Goal: Task Accomplishment & Management: Manage account settings

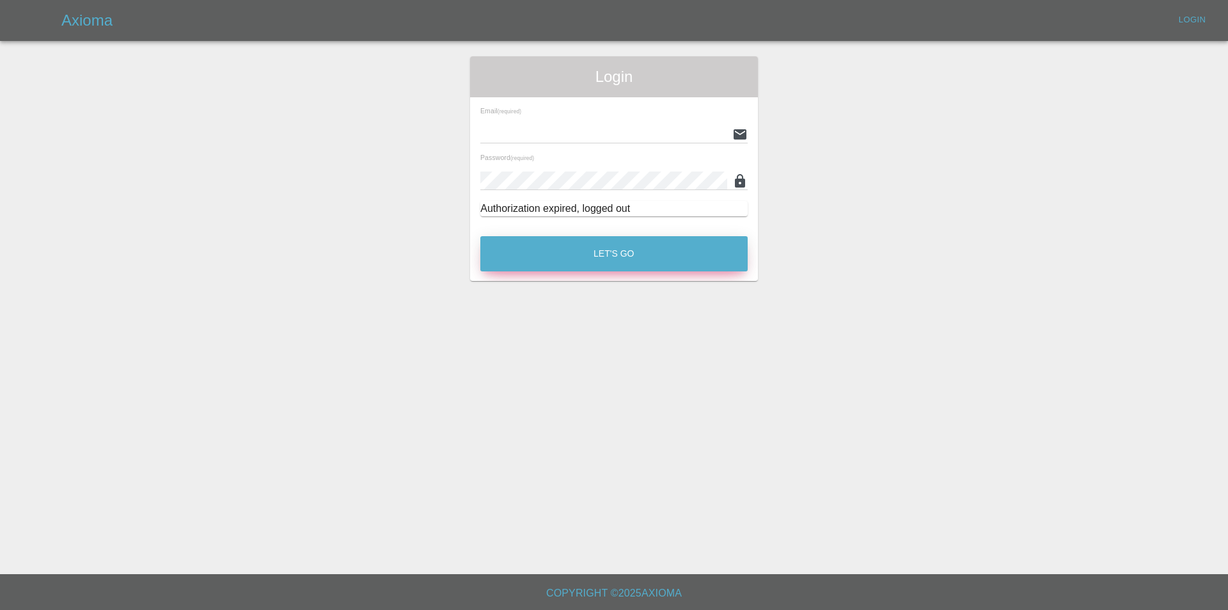
type input "[EMAIL_ADDRESS][DOMAIN_NAME]"
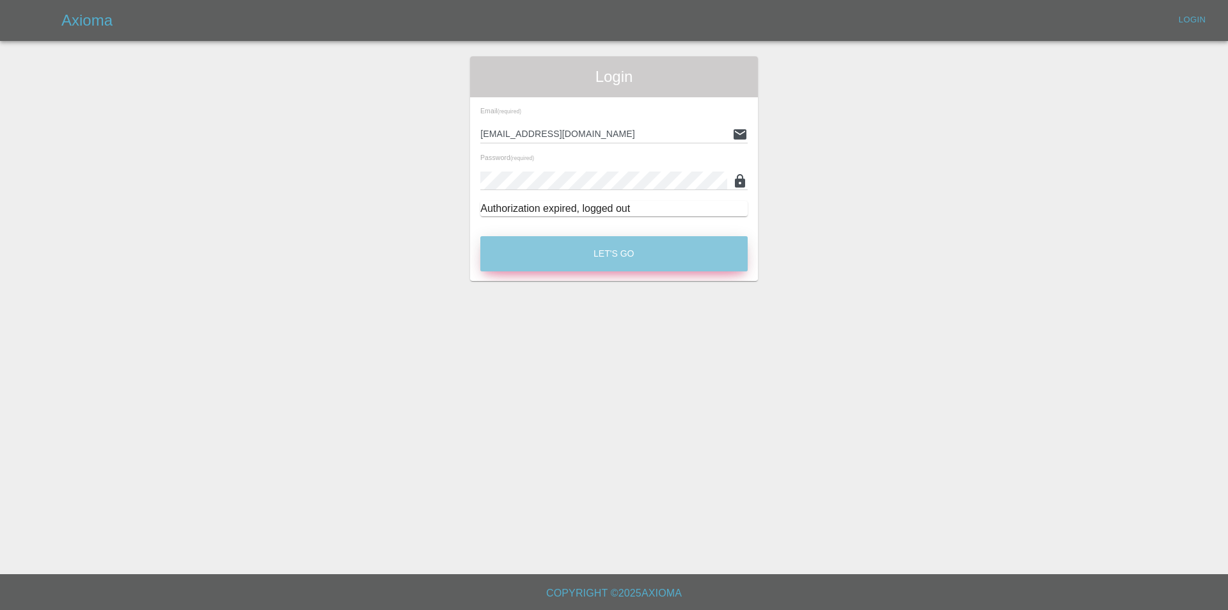
click at [628, 248] on button "Let's Go" at bounding box center [613, 253] width 267 height 35
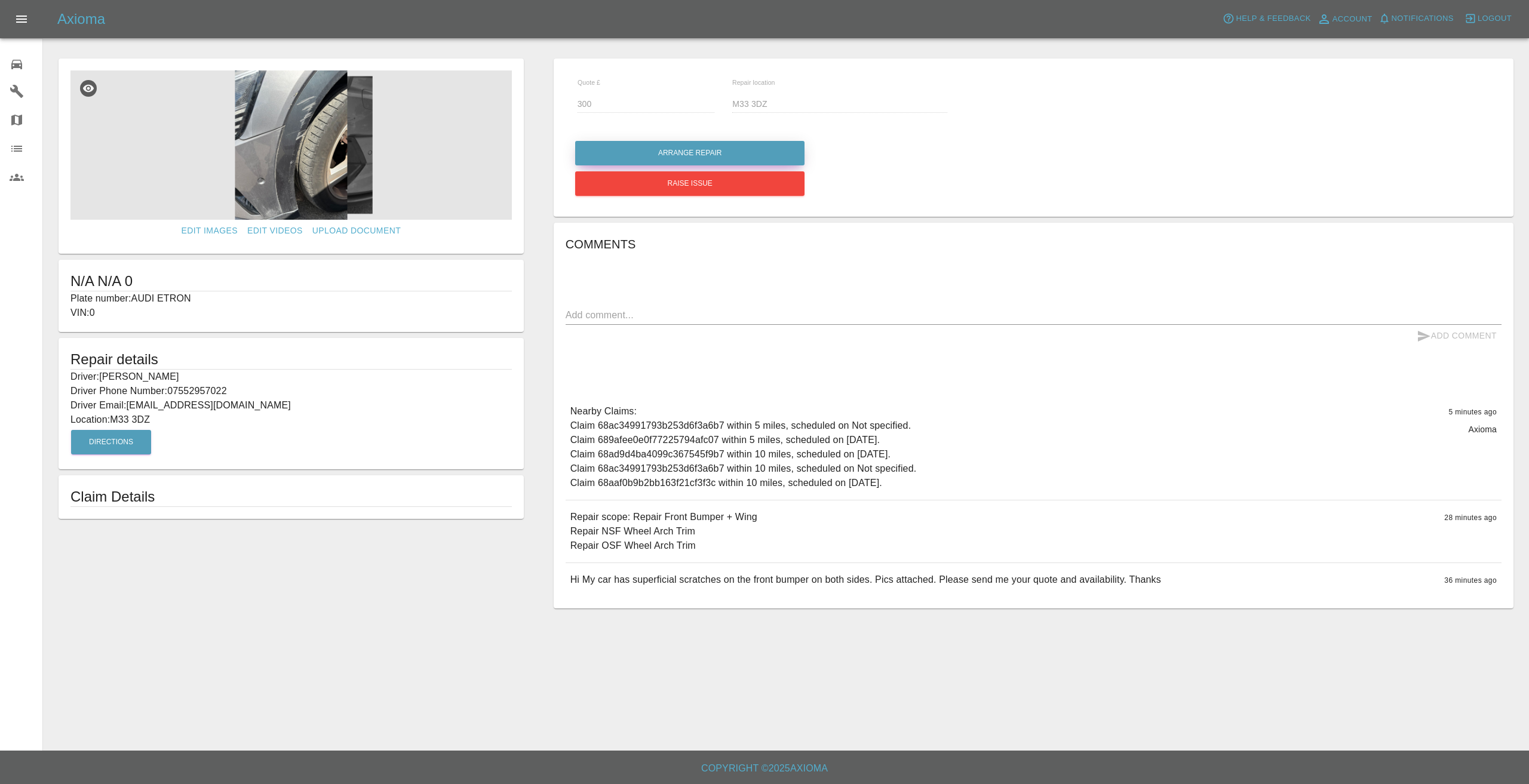
click at [599, 154] on button "Arrange Repair" at bounding box center [690, 153] width 230 height 24
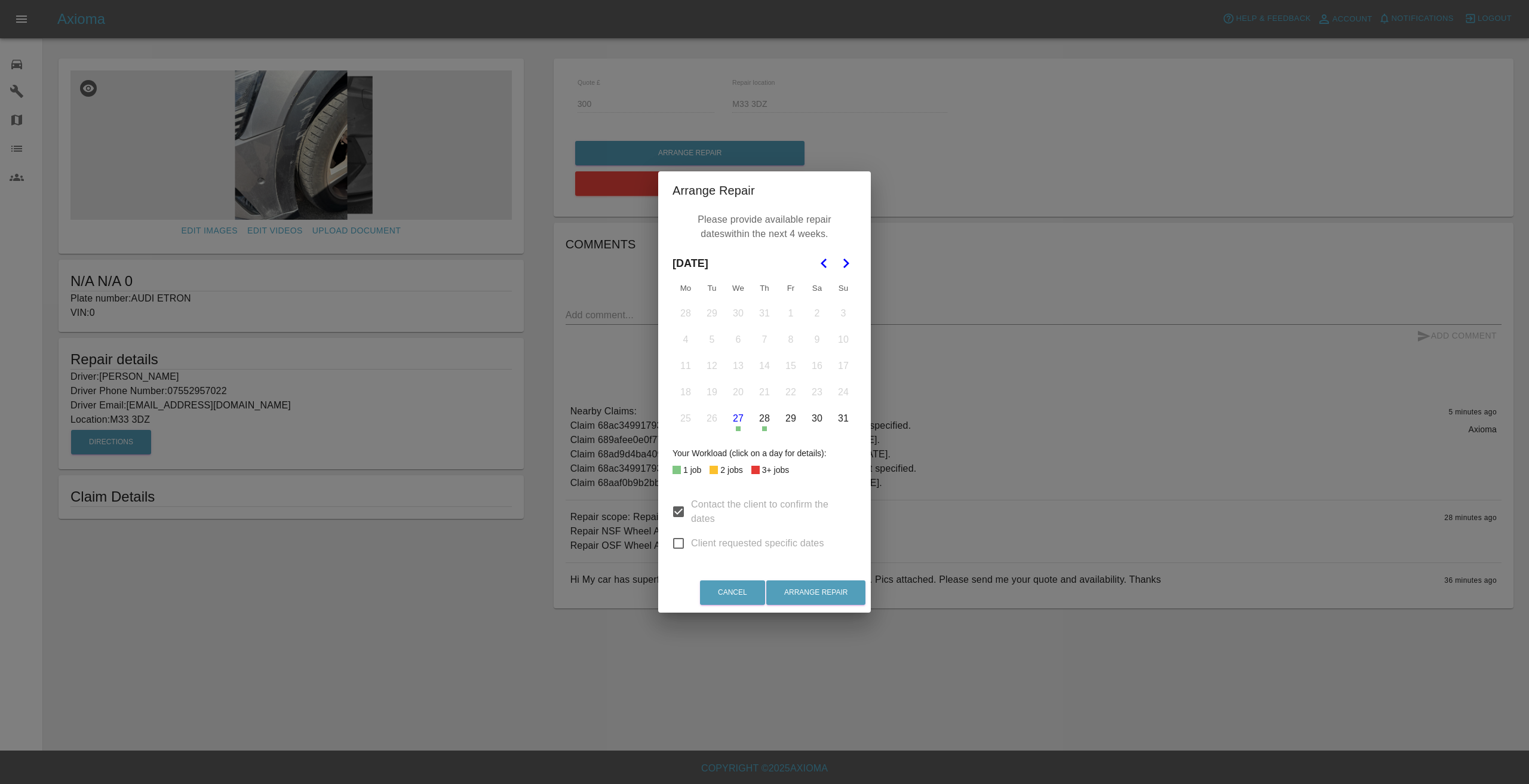
click at [840, 253] on button "Go to the Next Month" at bounding box center [845, 263] width 21 height 21
click at [684, 336] on button "8" at bounding box center [685, 340] width 25 height 25
click at [702, 336] on button "9" at bounding box center [711, 340] width 25 height 25
click at [732, 340] on button "10" at bounding box center [737, 340] width 25 height 25
click at [821, 595] on button "Arrange Repair" at bounding box center [816, 593] width 99 height 24
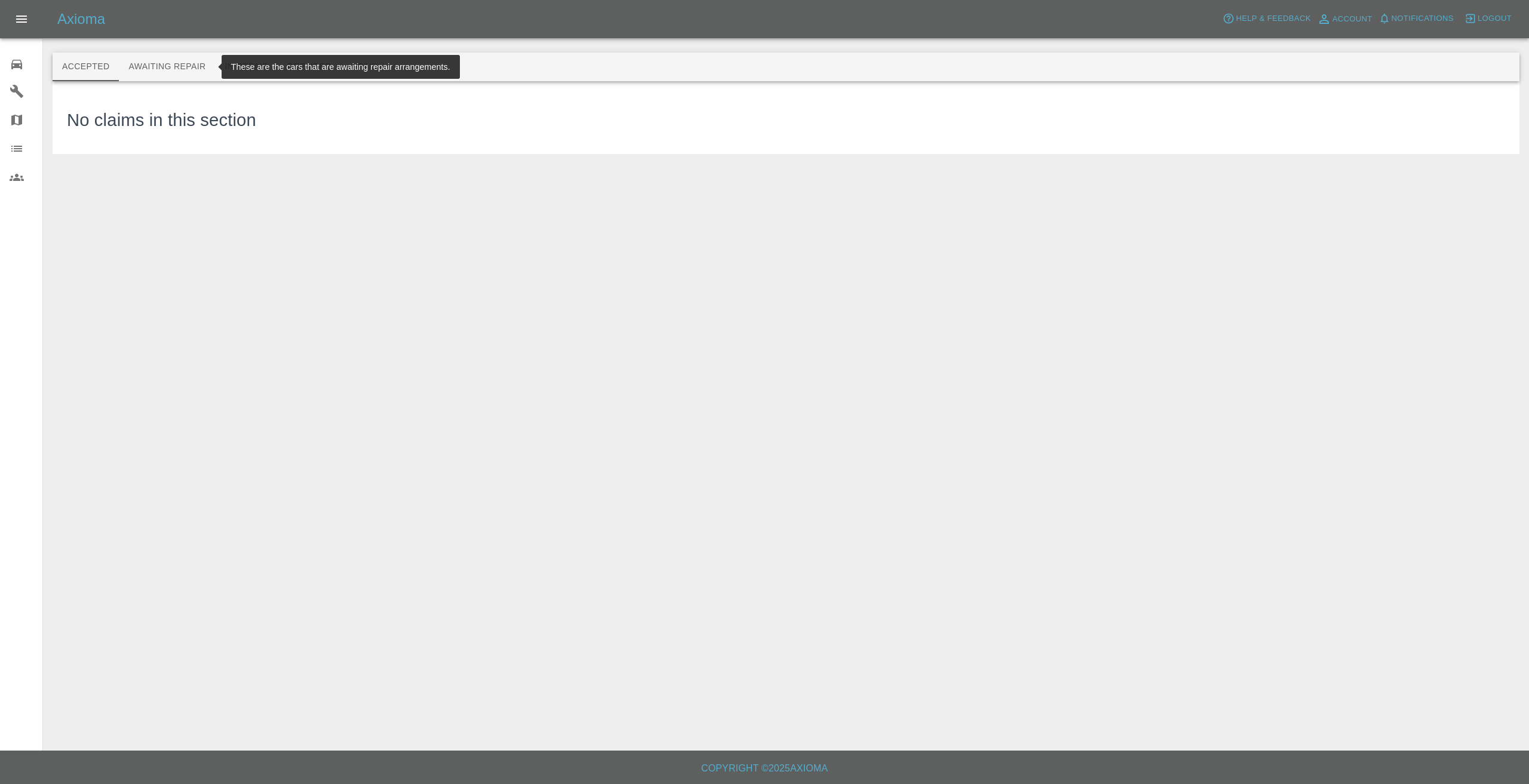
click at [186, 64] on button "Awaiting Repair" at bounding box center [166, 66] width 96 height 29
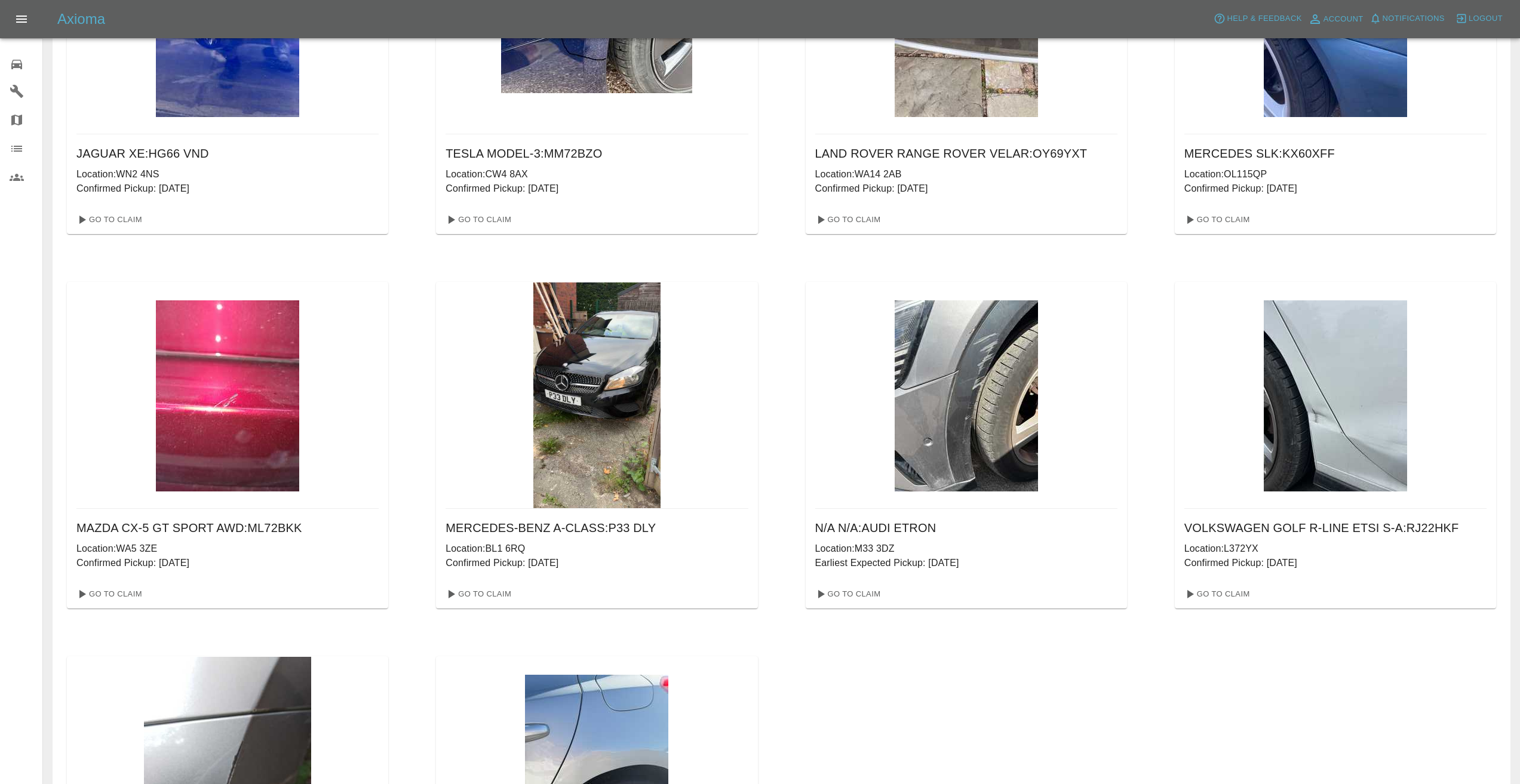
scroll to position [597, 0]
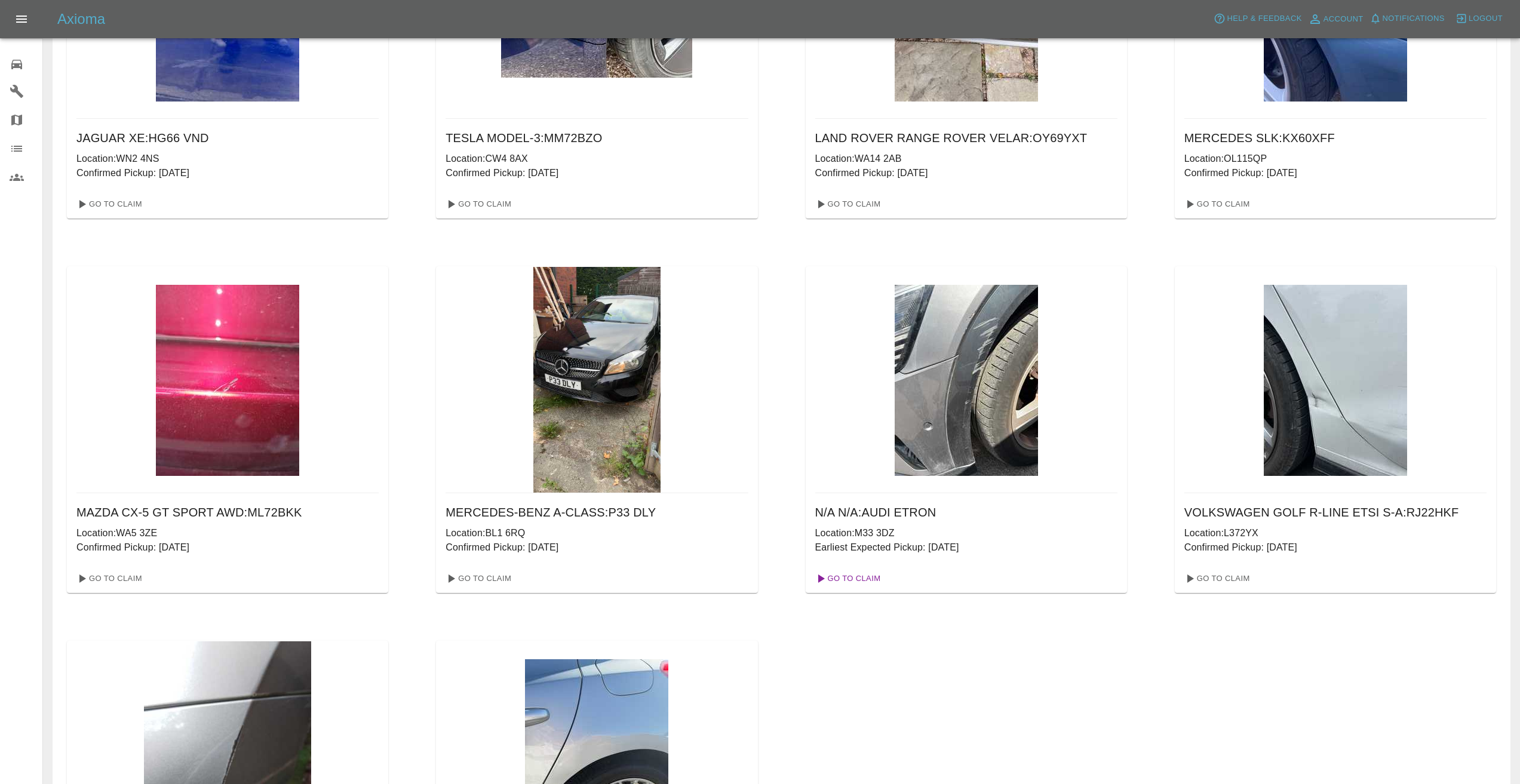
click at [853, 572] on link "Go To Claim" at bounding box center [847, 579] width 74 height 19
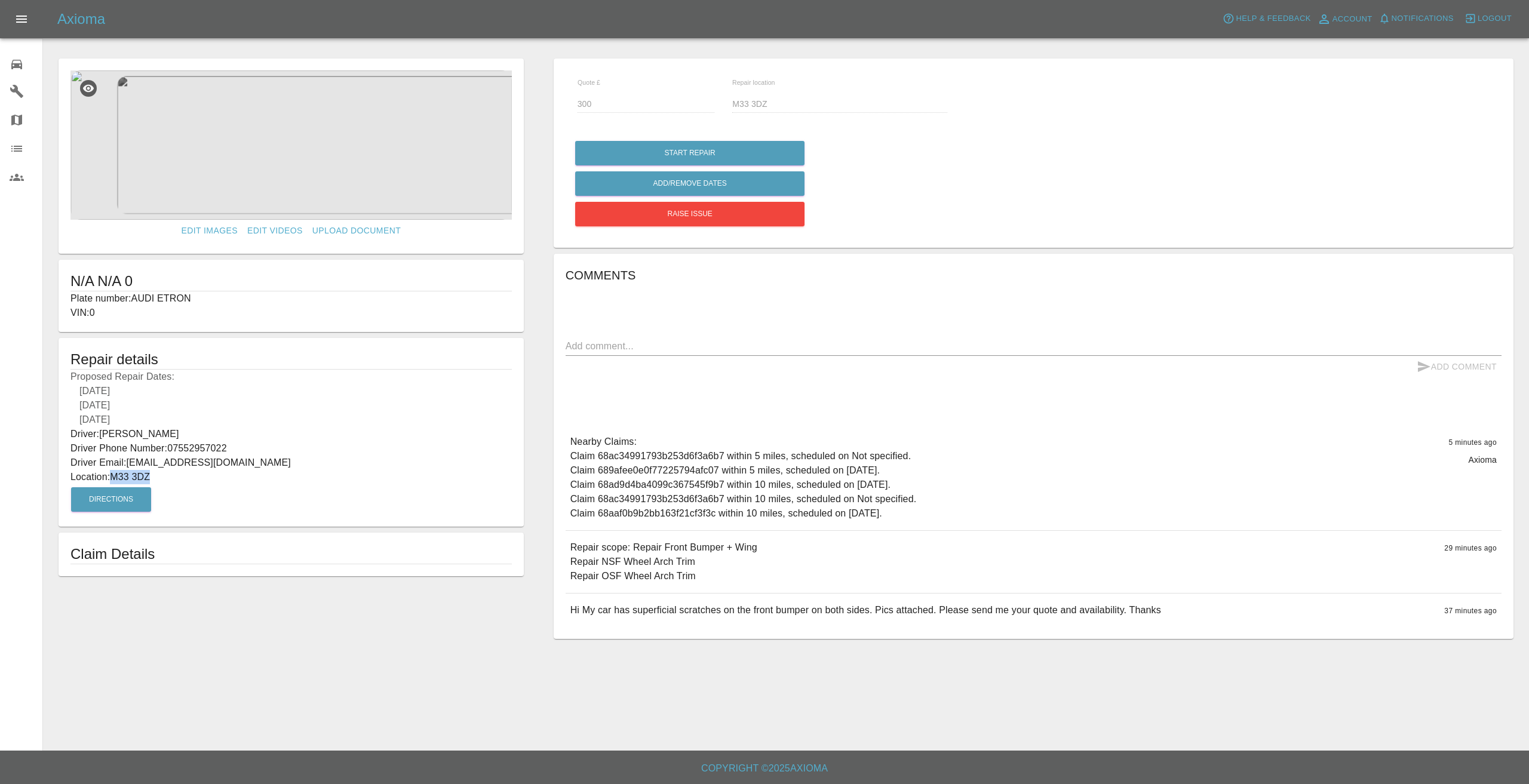
drag, startPoint x: 159, startPoint y: 473, endPoint x: 114, endPoint y: 483, distance: 46.1
click at [114, 483] on div "Repair details Proposed Repair Dates: 08/09/2025 09/09/2025 10/09/2025 Driver: …" at bounding box center [291, 432] width 465 height 189
copy p "M33 3DZ"
click at [215, 483] on p "Location: M33 3DZ" at bounding box center [290, 476] width 442 height 14
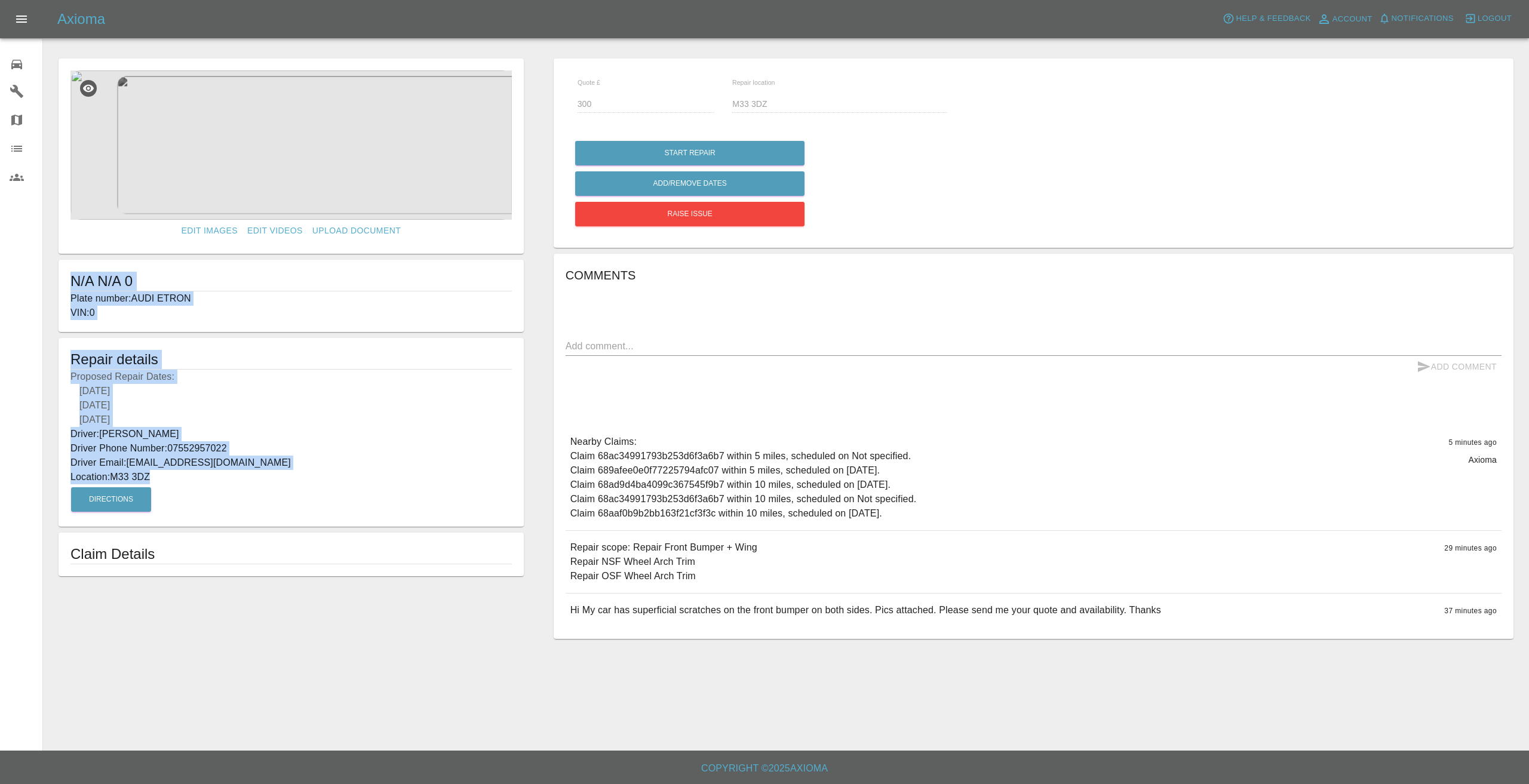
drag, startPoint x: 194, startPoint y: 478, endPoint x: 59, endPoint y: 281, distance: 238.8
click at [59, 281] on form "Edit Images Edit Videos Upload Document N/A N/A 0 Plate number: AUDI ETRON VIN:…" at bounding box center [290, 317] width 477 height 518
copy form "N/A N/A 0 Plate number: AUDI ETRON VIN: 0 Repair details Proposed Repair Dates:…"
